Goal: Obtain resource: Obtain resource

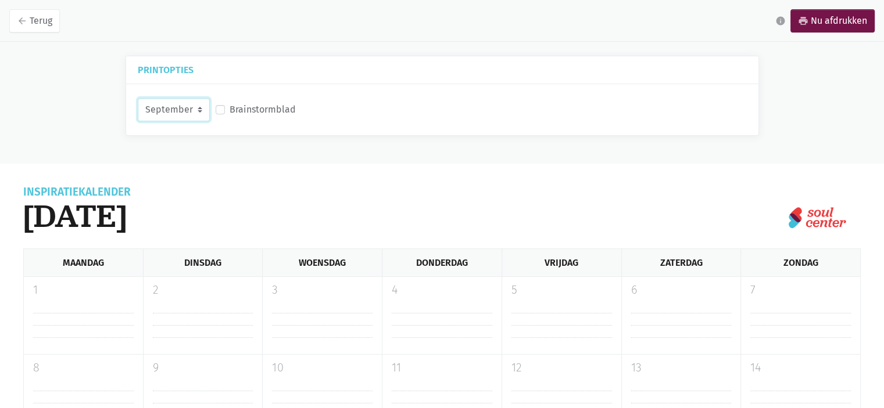
click at [186, 102] on select "September Oktober November December" at bounding box center [174, 109] width 72 height 23
select select "10-2025"
click at [138, 98] on select "September Oktober November December" at bounding box center [174, 109] width 72 height 23
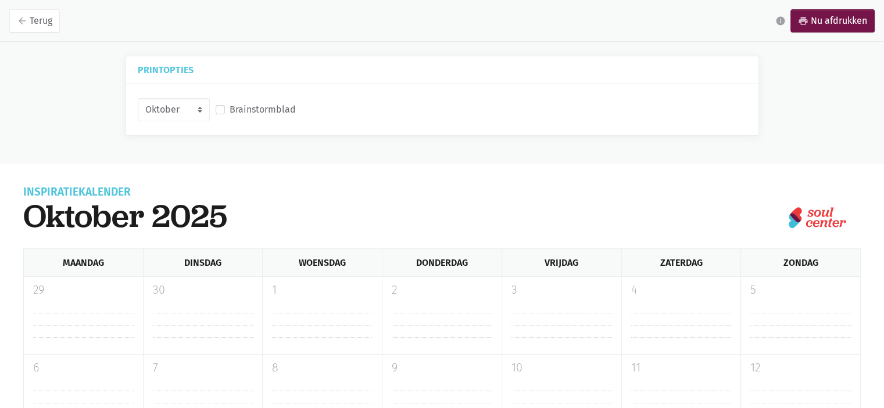
click at [229, 106] on label "Brainstormblad" at bounding box center [262, 109] width 66 height 15
click at [221, 106] on input "Brainstormblad" at bounding box center [220, 108] width 9 height 12
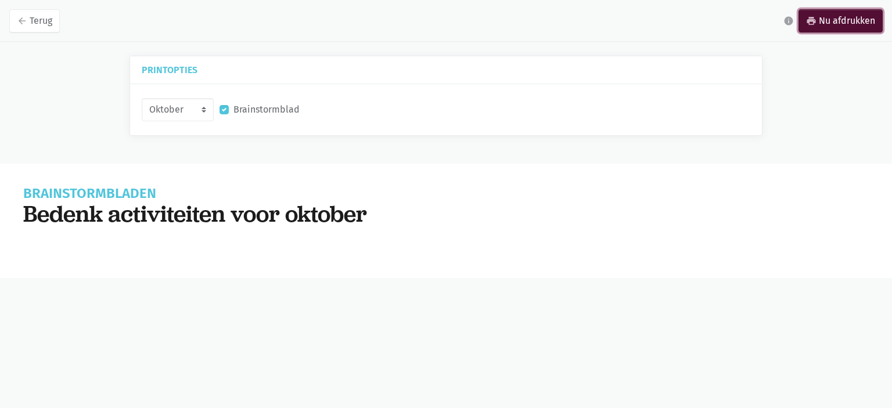
click at [848, 19] on link "print Nu afdrukken" at bounding box center [841, 20] width 84 height 23
click at [234, 109] on label "Brainstormblad" at bounding box center [267, 109] width 66 height 15
click at [221, 109] on input "Brainstormblad" at bounding box center [224, 108] width 9 height 12
checkbox input "false"
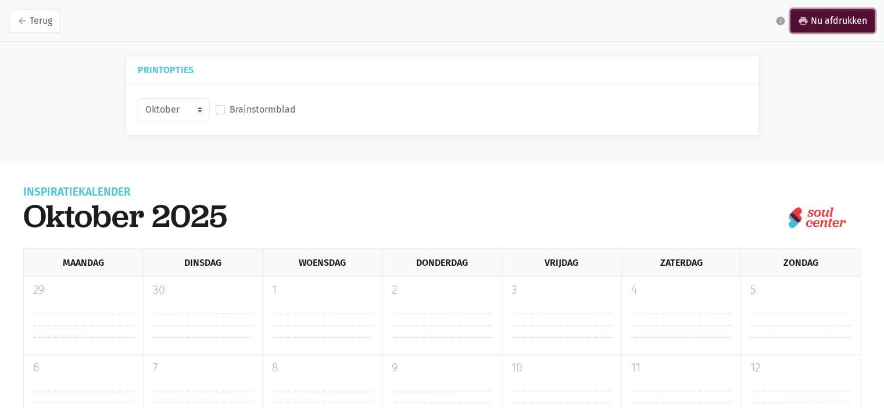
click at [839, 16] on link "print Nu afdrukken" at bounding box center [832, 20] width 84 height 23
click at [199, 99] on select "September Oktober November December" at bounding box center [174, 109] width 72 height 23
click at [138, 98] on select "September Oktober November December" at bounding box center [174, 109] width 72 height 23
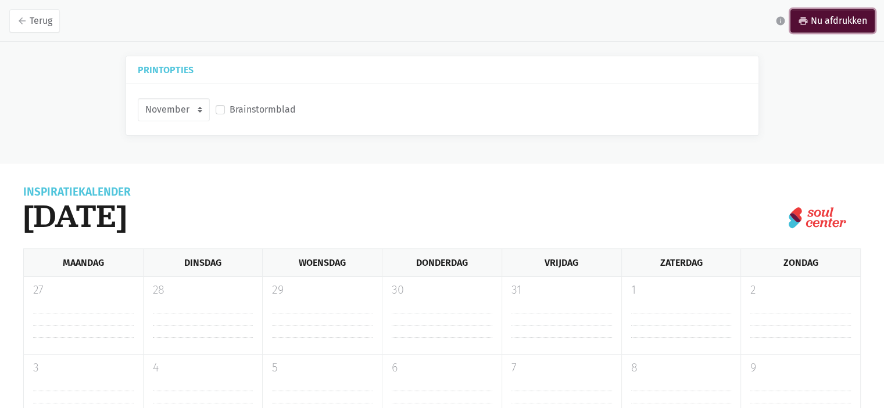
click at [811, 27] on link "print Nu afdrukken" at bounding box center [832, 20] width 84 height 23
click at [172, 112] on select "September Oktober November December" at bounding box center [174, 109] width 72 height 23
select select "12-2025"
click at [138, 98] on select "September Oktober November December" at bounding box center [174, 109] width 72 height 23
click at [848, 14] on link "print Nu afdrukken" at bounding box center [832, 20] width 84 height 23
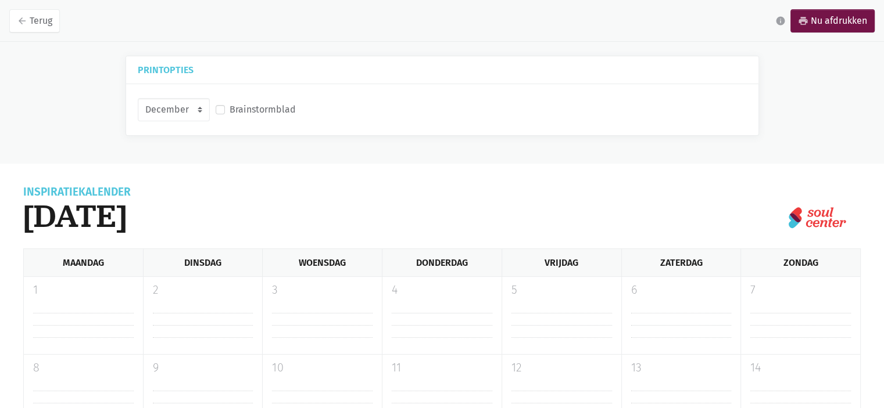
drag, startPoint x: 138, startPoint y: 95, endPoint x: 151, endPoint y: 100, distance: 14.1
click at [138, 97] on div "September Oktober November December Brainstormblad" at bounding box center [442, 109] width 632 height 51
click at [170, 108] on select "September Oktober November December" at bounding box center [174, 109] width 72 height 23
drag, startPoint x: 213, startPoint y: 108, endPoint x: 218, endPoint y: 110, distance: 6.1
click at [218, 110] on div "Brainstormblad" at bounding box center [256, 110] width 86 height 20
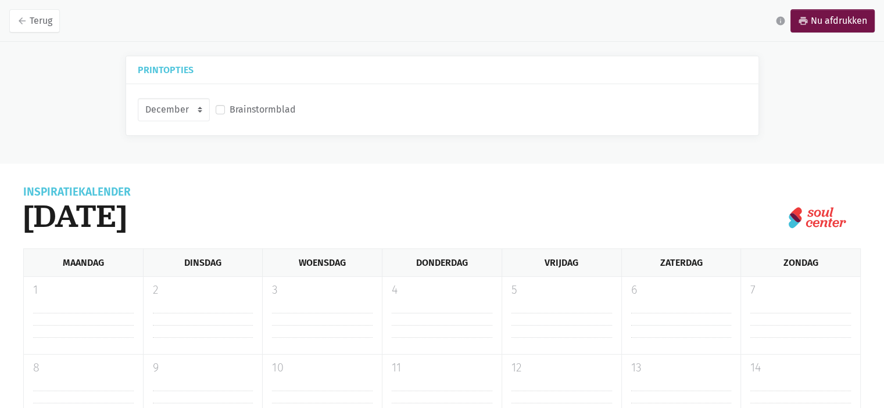
click at [229, 112] on label "Brainstormblad" at bounding box center [262, 109] width 66 height 15
click at [220, 112] on input "Brainstormblad" at bounding box center [220, 108] width 9 height 12
checkbox input "true"
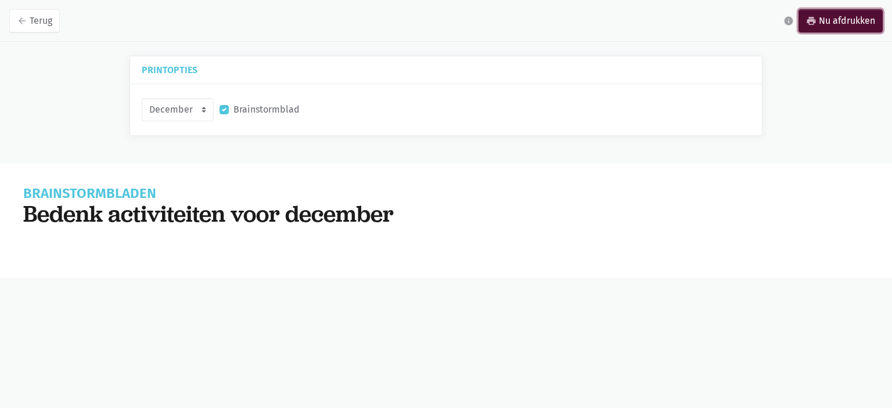
click at [831, 28] on link "print Nu afdrukken" at bounding box center [841, 20] width 84 height 23
click at [193, 111] on select "September Oktober November December" at bounding box center [178, 109] width 72 height 23
select select "11-2025"
click at [142, 98] on select "September Oktober November December" at bounding box center [178, 109] width 72 height 23
click at [848, 13] on link "print Nu afdrukken" at bounding box center [841, 20] width 84 height 23
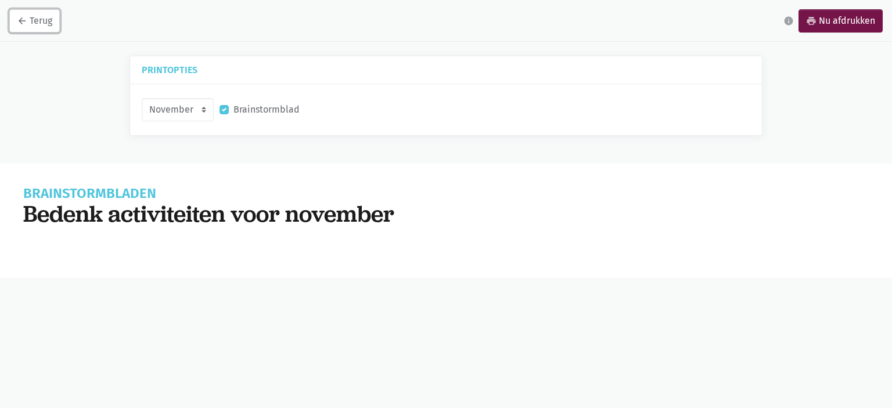
click at [42, 19] on link "arrow_back Terug" at bounding box center [34, 20] width 51 height 23
